Goal: Transaction & Acquisition: Subscribe to service/newsletter

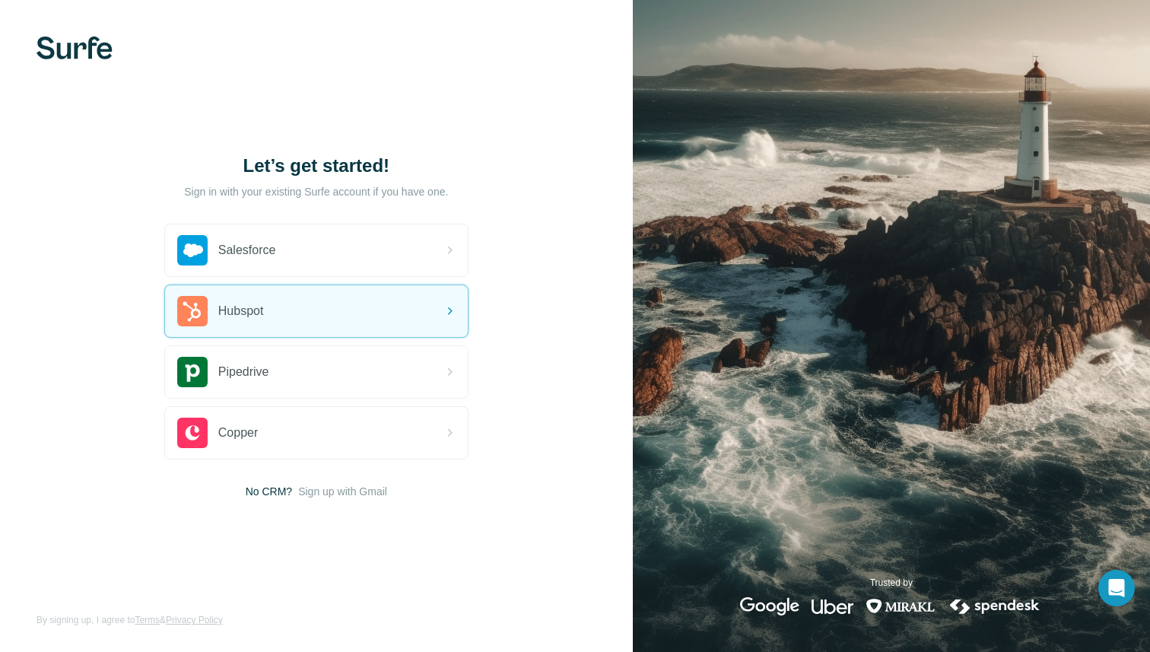
click at [187, 192] on p "Sign in with your existing Surfe account if you have one." at bounding box center [316, 191] width 264 height 15
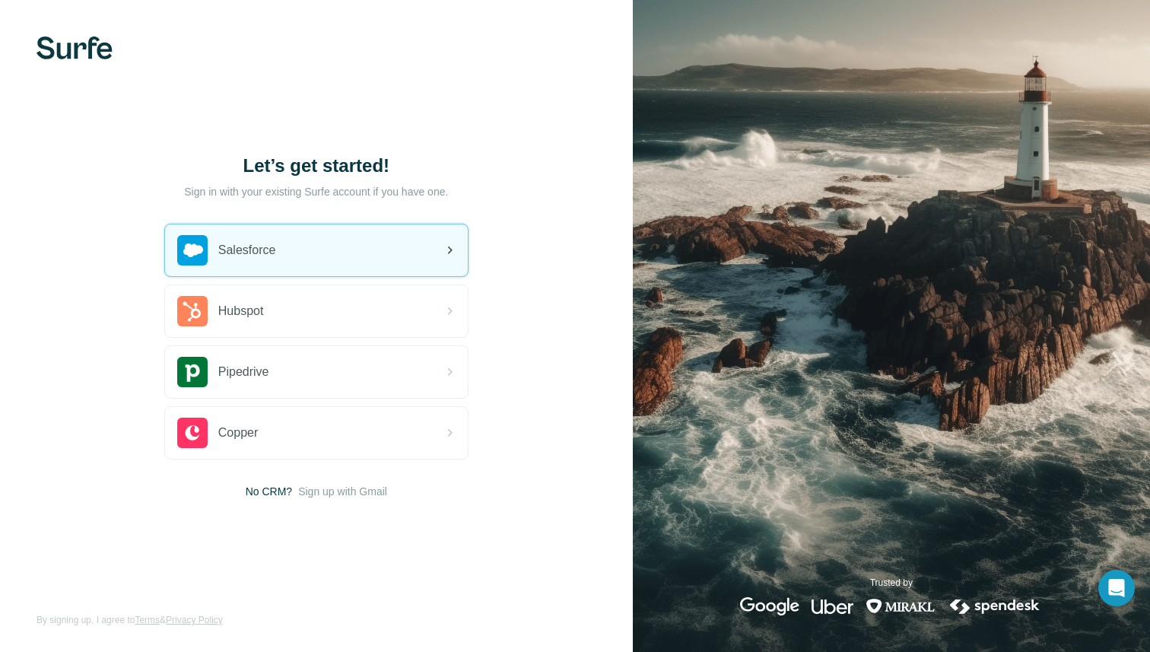
click at [373, 253] on div "Salesforce" at bounding box center [316, 250] width 303 height 52
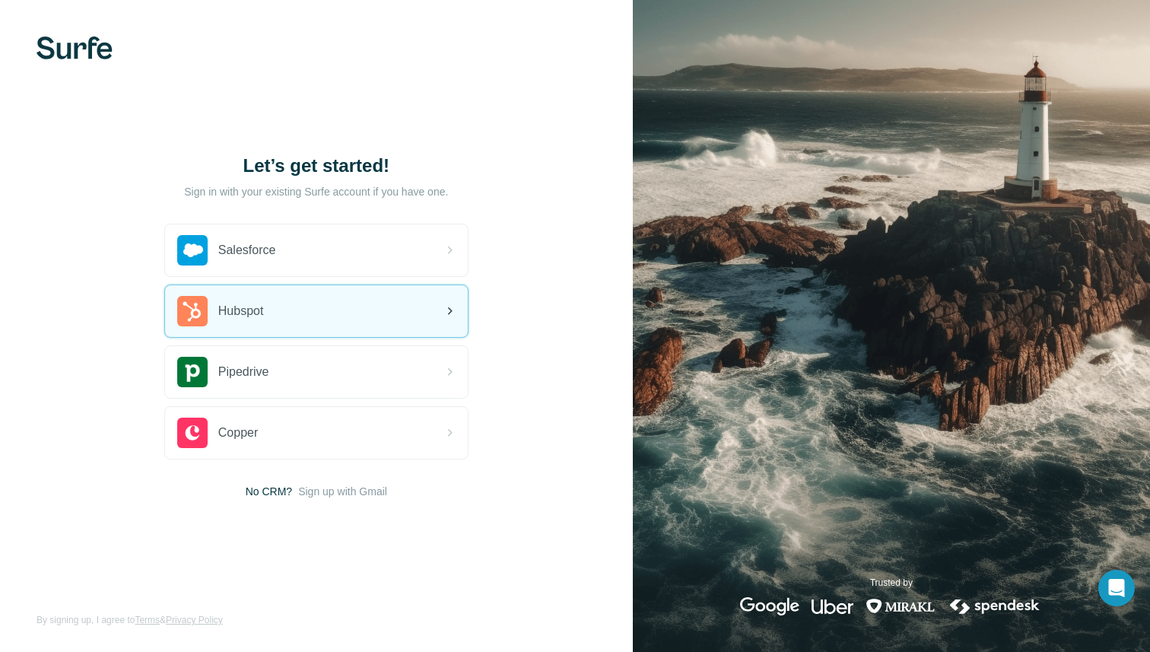
click at [320, 331] on div "Hubspot" at bounding box center [316, 311] width 303 height 52
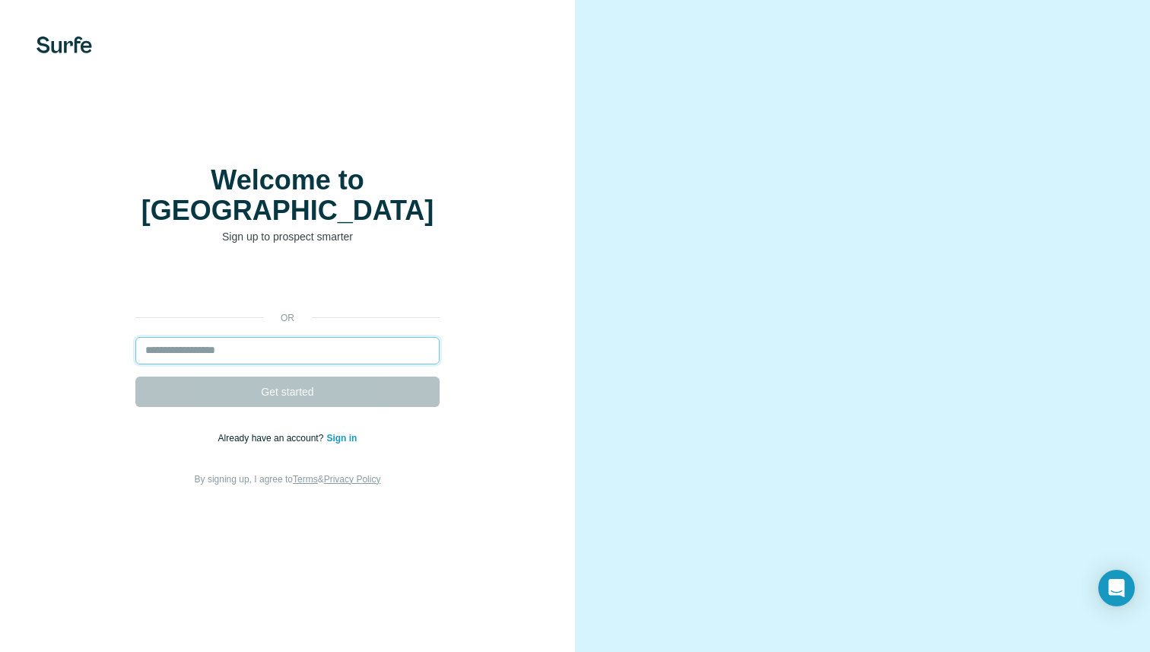
click at [259, 337] on input "email" at bounding box center [287, 350] width 304 height 27
